Goal: Navigation & Orientation: Understand site structure

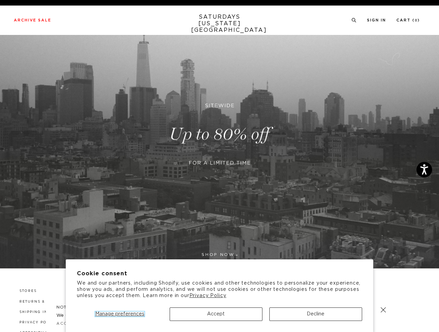
click at [119, 314] on span "Manage preferences" at bounding box center [119, 314] width 49 height 5
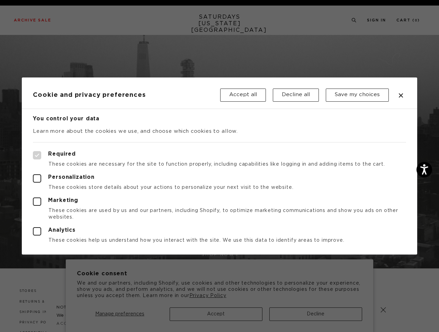
click at [216, 314] on div at bounding box center [219, 166] width 439 height 332
click at [316, 314] on div at bounding box center [219, 166] width 439 height 332
click at [294, 152] on label "Required" at bounding box center [219, 155] width 373 height 8
click at [33, 152] on input "Required" at bounding box center [33, 151] width 0 height 0
checkbox input "true"
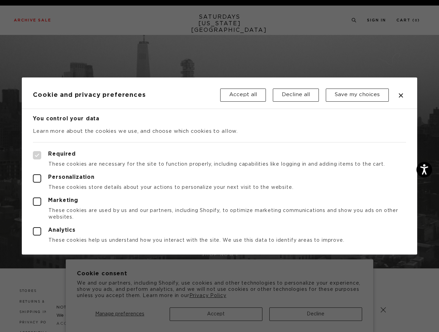
click at [353, 20] on div at bounding box center [219, 166] width 439 height 332
click at [383, 310] on div at bounding box center [219, 166] width 439 height 332
